Goal: Navigation & Orientation: Find specific page/section

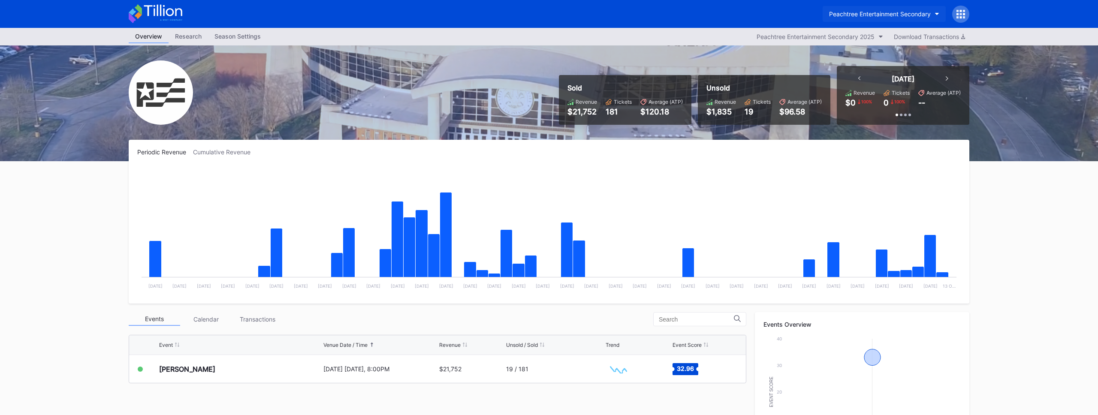
click at [848, 15] on div "Peachtree Entertainment Secondary" at bounding box center [880, 13] width 102 height 7
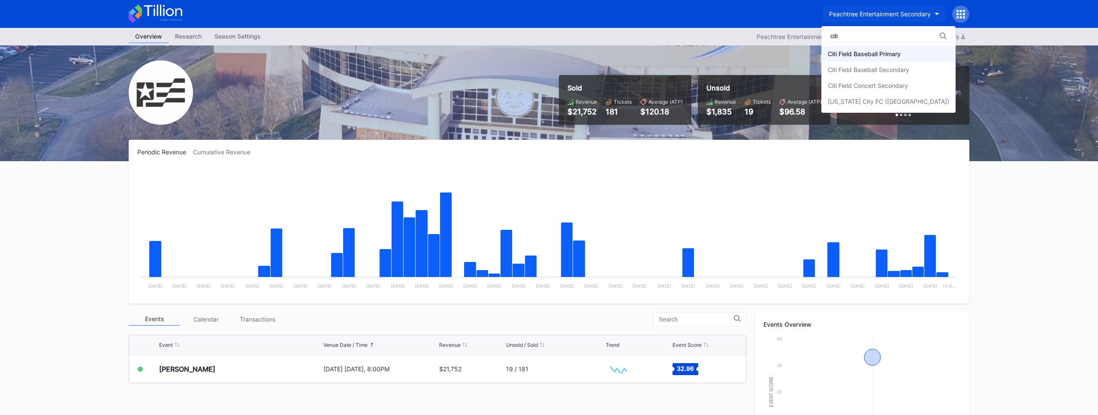
type input "citi"
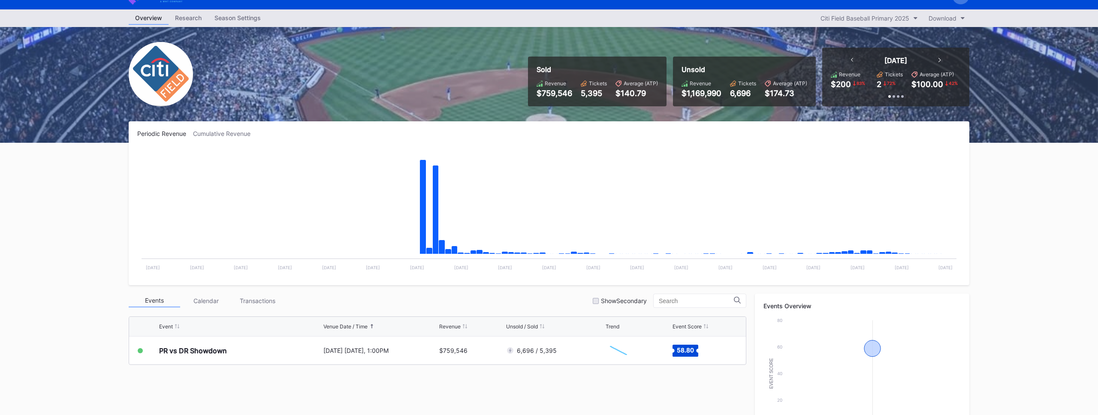
scroll to position [20, 0]
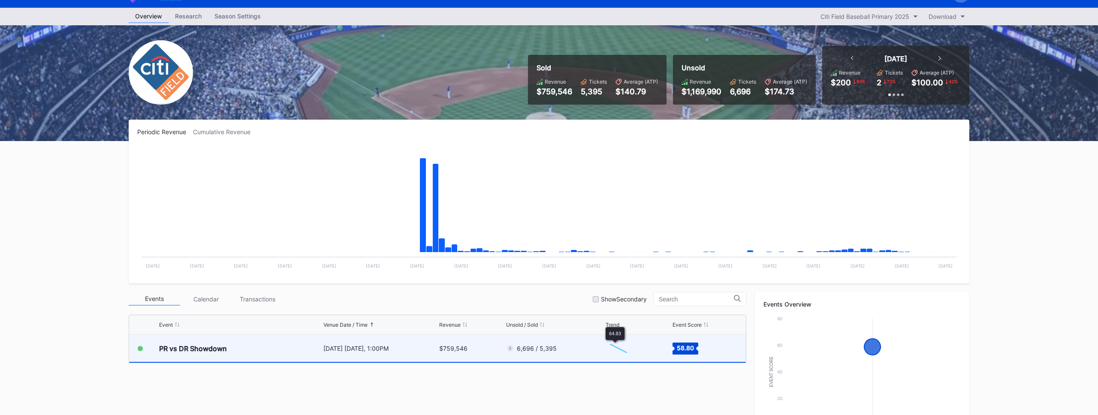
click at [581, 350] on div "6,696 / 5,395" at bounding box center [554, 348] width 97 height 27
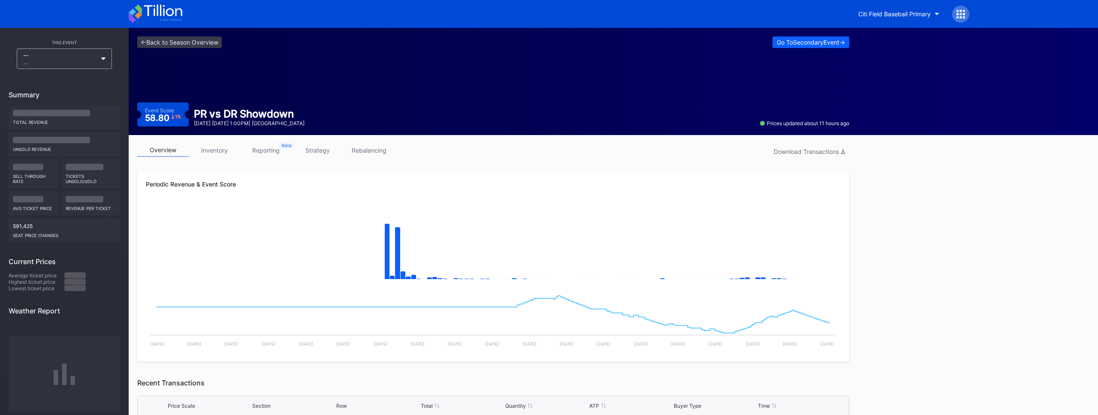
drag, startPoint x: 973, startPoint y: 10, endPoint x: 969, endPoint y: 12, distance: 4.8
click at [973, 10] on div "Citi Field Baseball Primary" at bounding box center [549, 14] width 858 height 28
click at [967, 12] on div at bounding box center [960, 14] width 17 height 17
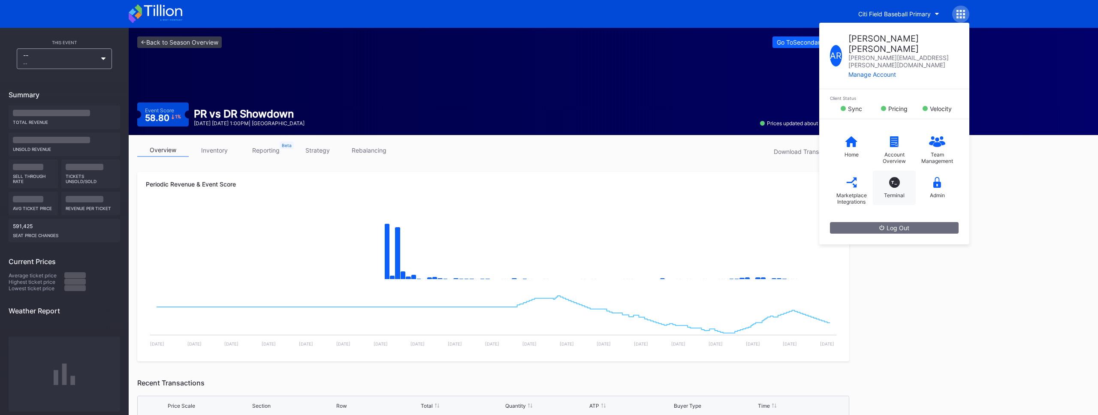
click at [891, 177] on div "T_" at bounding box center [894, 182] width 11 height 11
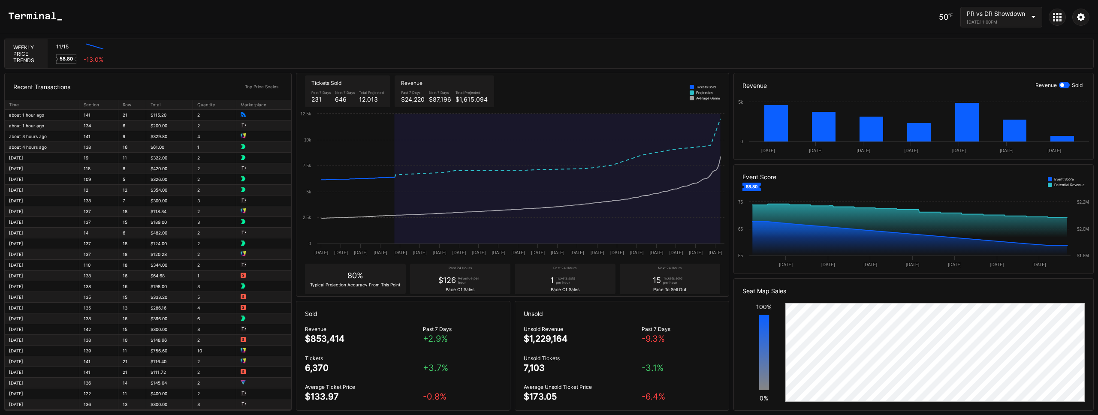
click at [1061, 19] on icon at bounding box center [1060, 20] width 2 height 2
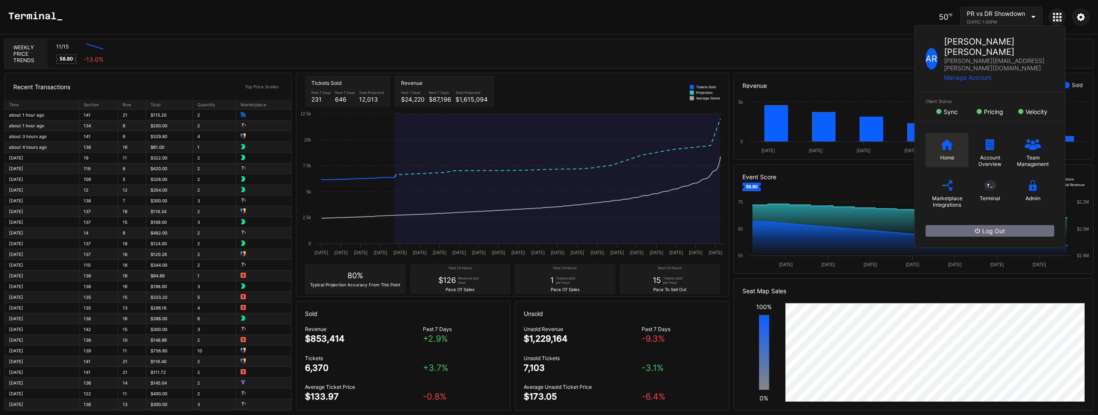
click at [946, 146] on div "Home" at bounding box center [946, 150] width 43 height 34
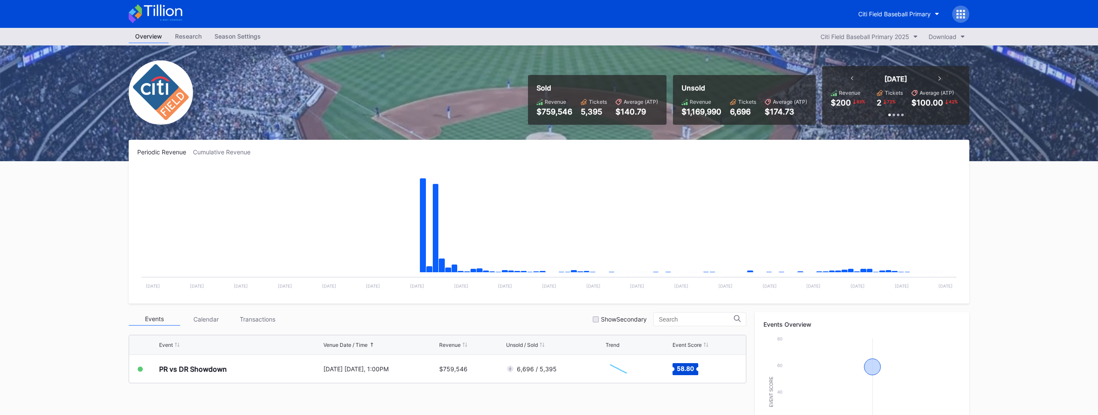
click at [888, 2] on div "Citi Field Baseball Primary" at bounding box center [549, 14] width 858 height 28
click at [886, 12] on div "Citi Field Baseball Primary" at bounding box center [894, 13] width 72 height 7
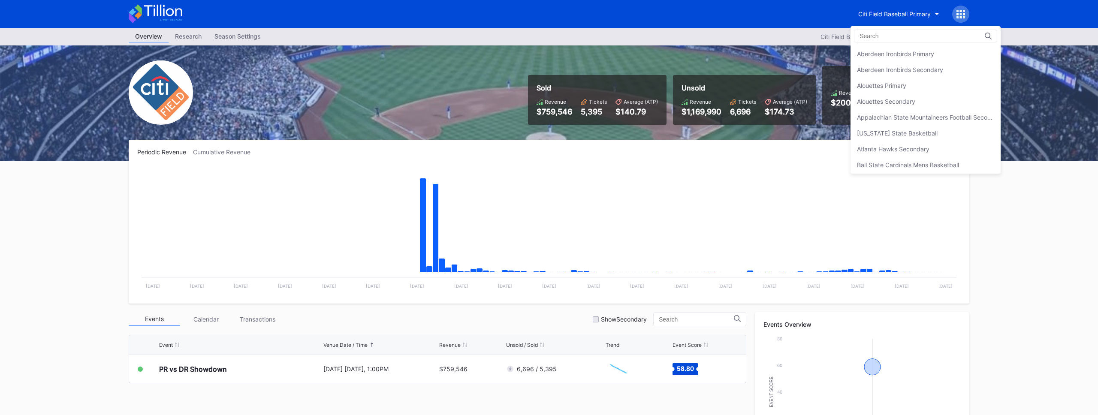
scroll to position [476, 0]
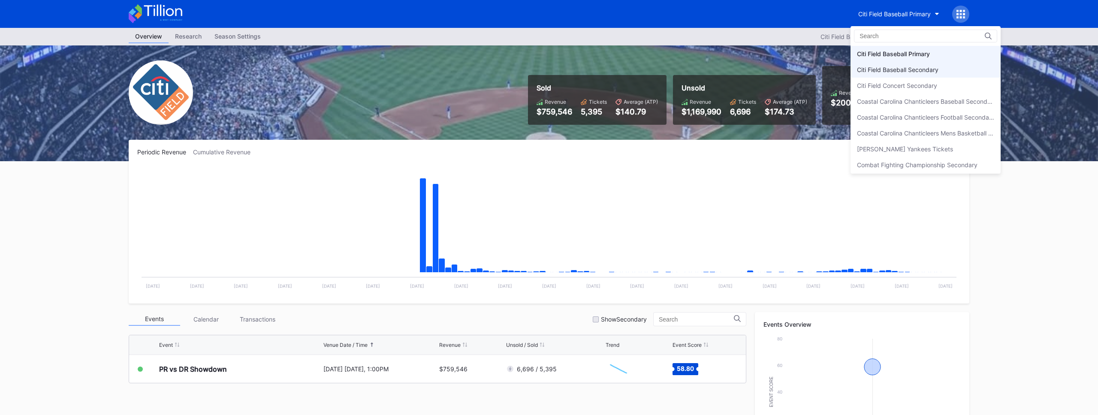
click at [869, 66] on div "Citi Field Baseball Secondary" at bounding box center [897, 69] width 81 height 7
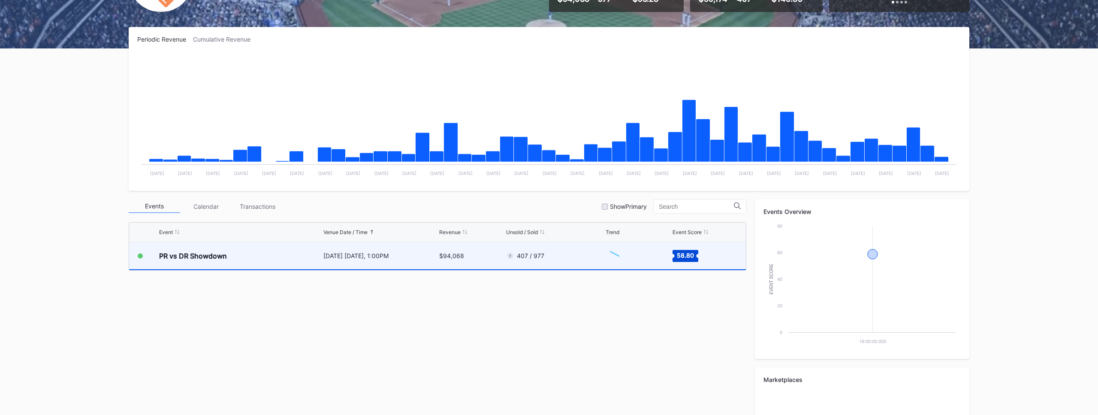
scroll to position [113, 0]
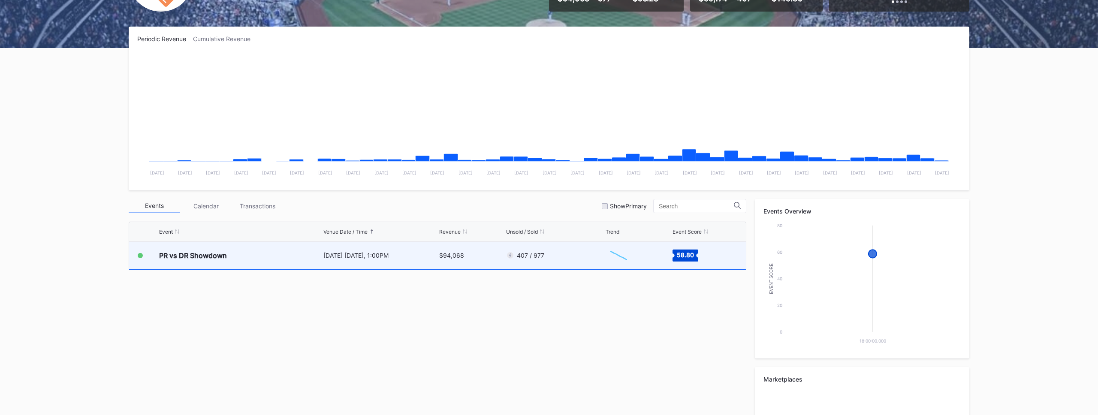
click at [578, 256] on div "407 / 977" at bounding box center [554, 255] width 97 height 27
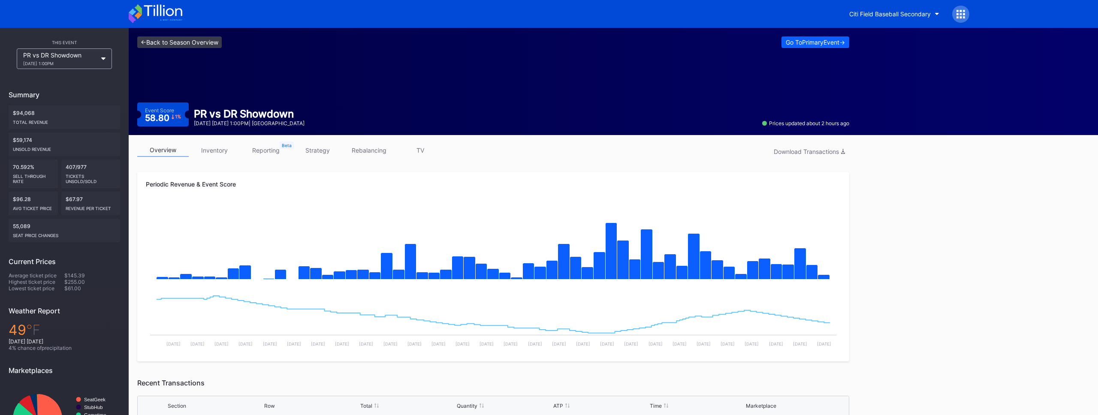
click at [199, 43] on link "<- Back to Season Overview" at bounding box center [179, 42] width 84 height 12
